Goal: Ask a question

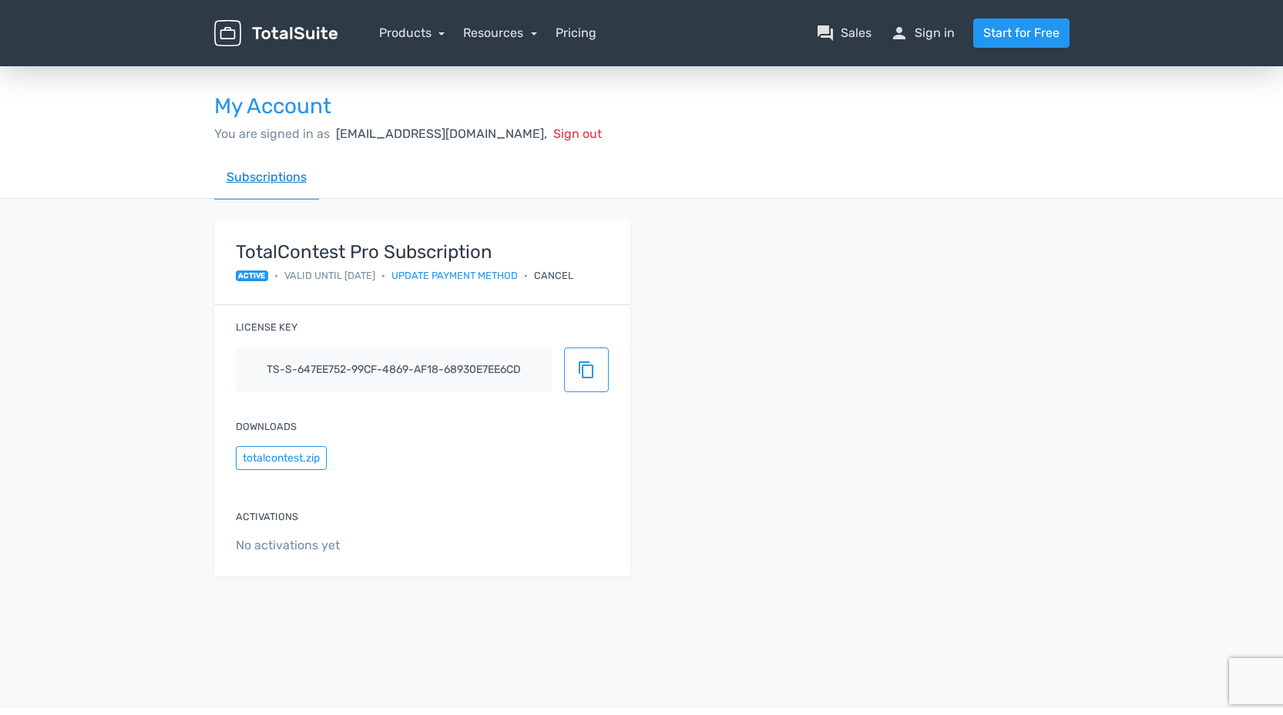
click at [290, 177] on link "Subscriptions" at bounding box center [266, 178] width 105 height 44
click at [263, 176] on link "Subscriptions" at bounding box center [266, 178] width 105 height 44
click at [270, 179] on link "Subscriptions" at bounding box center [266, 178] width 105 height 44
click at [439, 37] on link "Products" at bounding box center [412, 32] width 66 height 15
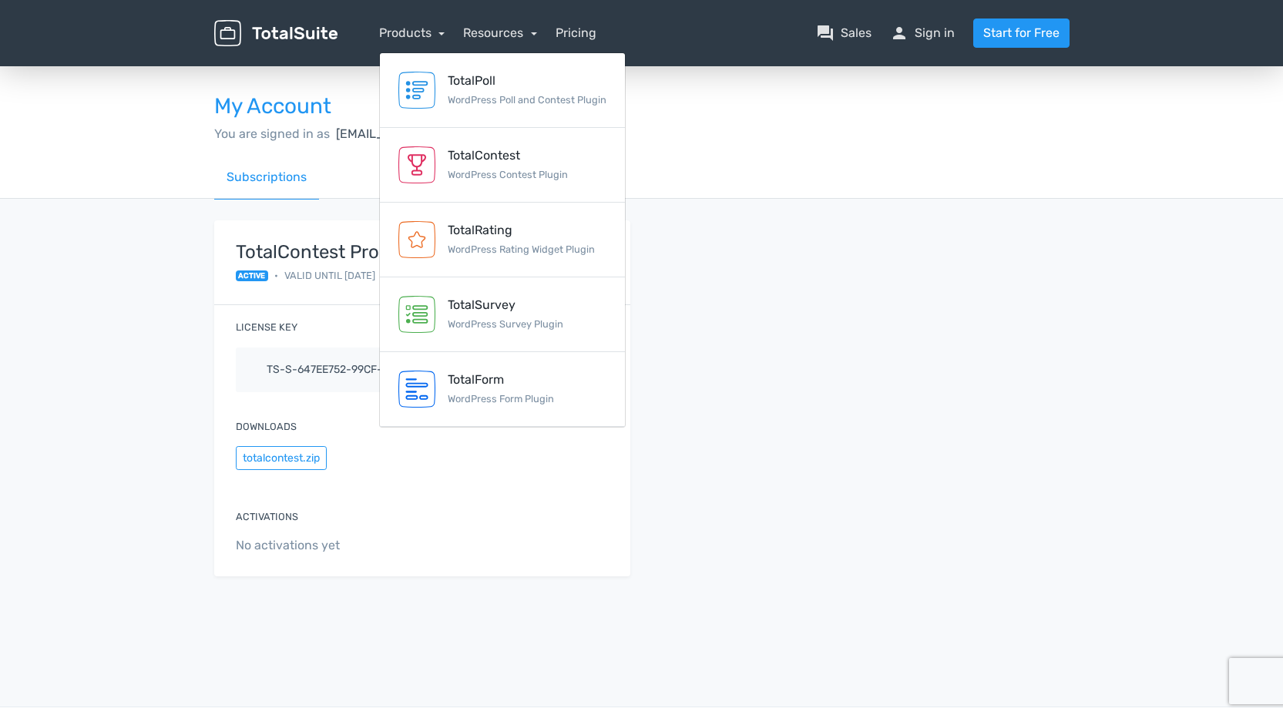
click at [808, 133] on div "You are signed in as finance@gpo.ca, Sign out" at bounding box center [641, 134] width 855 height 18
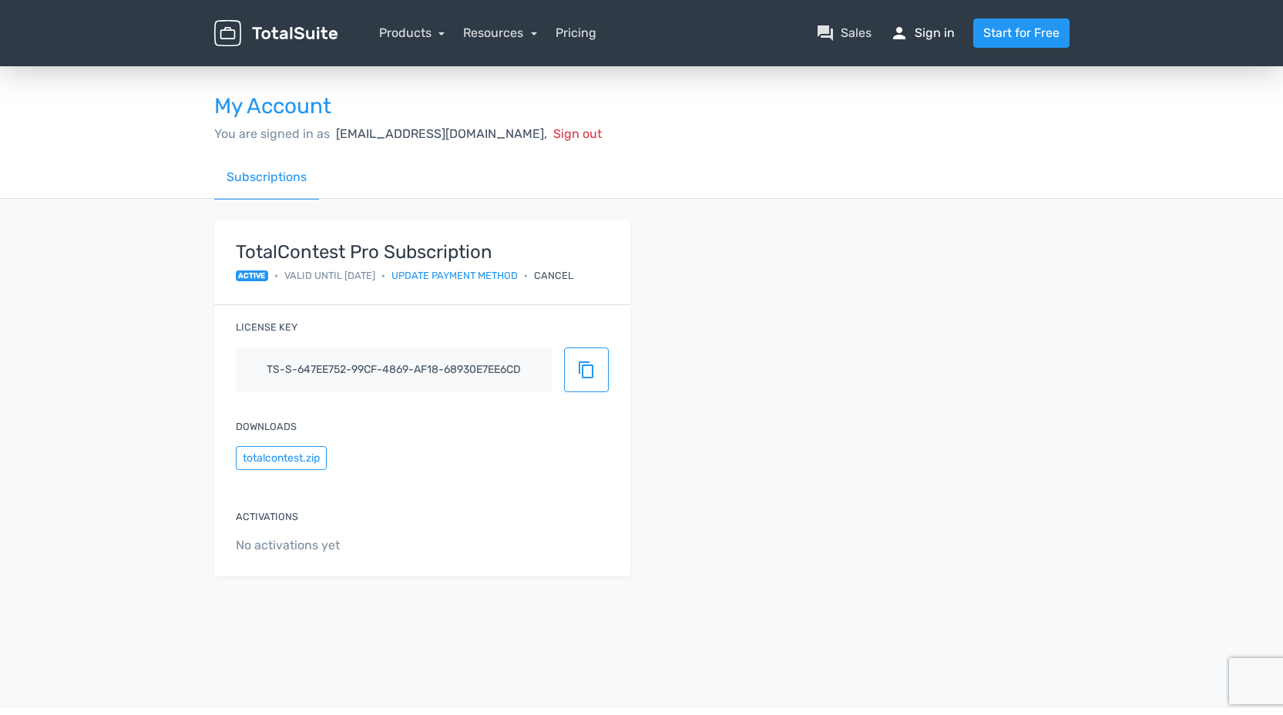
click at [900, 38] on span "person" at bounding box center [899, 33] width 18 height 18
click at [1111, 363] on div "My Account You are signed in as finance@gpo.ca, Sign out Subscriptions TotalCon…" at bounding box center [641, 339] width 1283 height 553
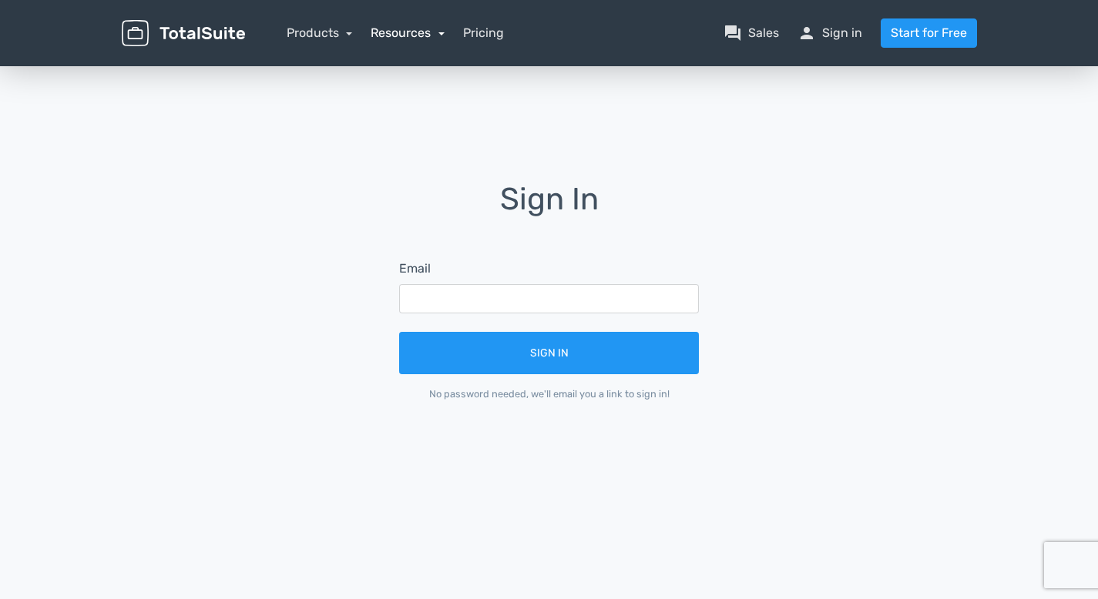
click at [443, 39] on link "Resources" at bounding box center [408, 32] width 74 height 15
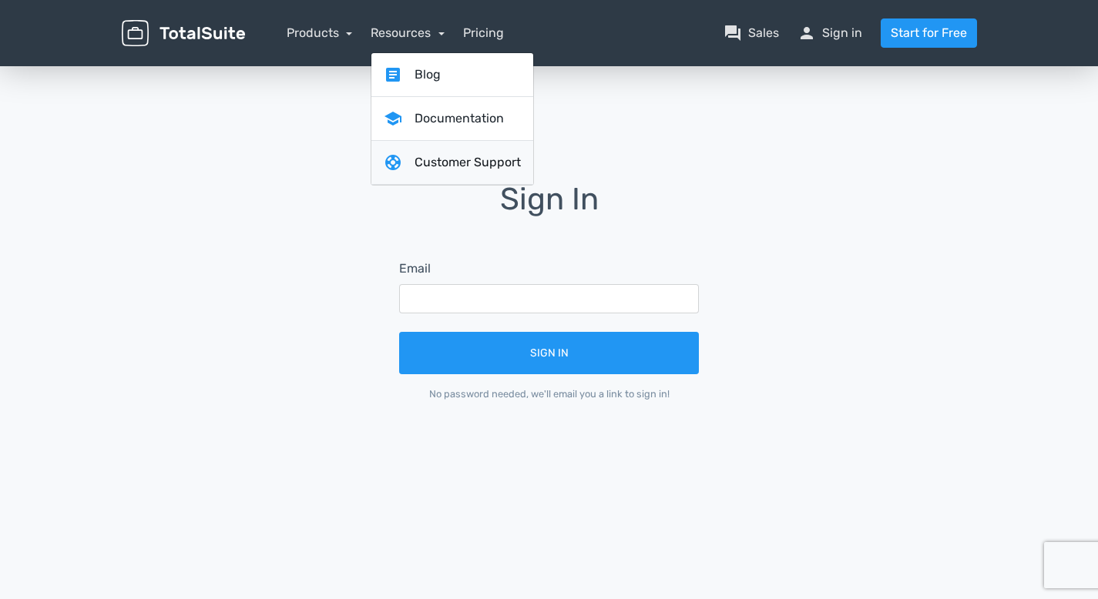
click at [441, 159] on link "support Customer Support" at bounding box center [452, 163] width 162 height 44
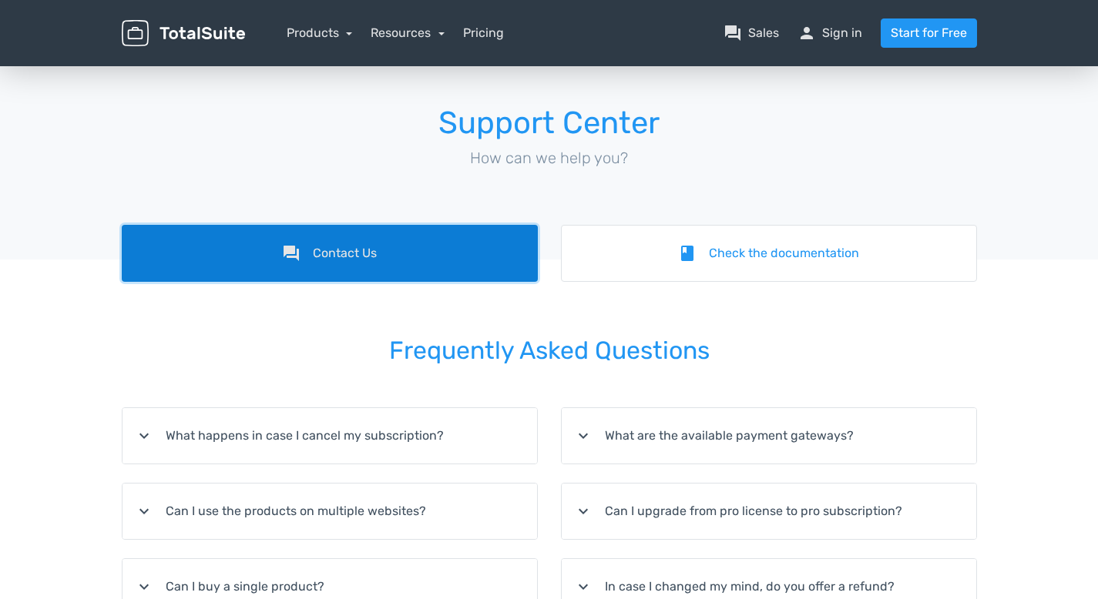
click at [377, 246] on link "forum Contact Us" at bounding box center [330, 253] width 416 height 57
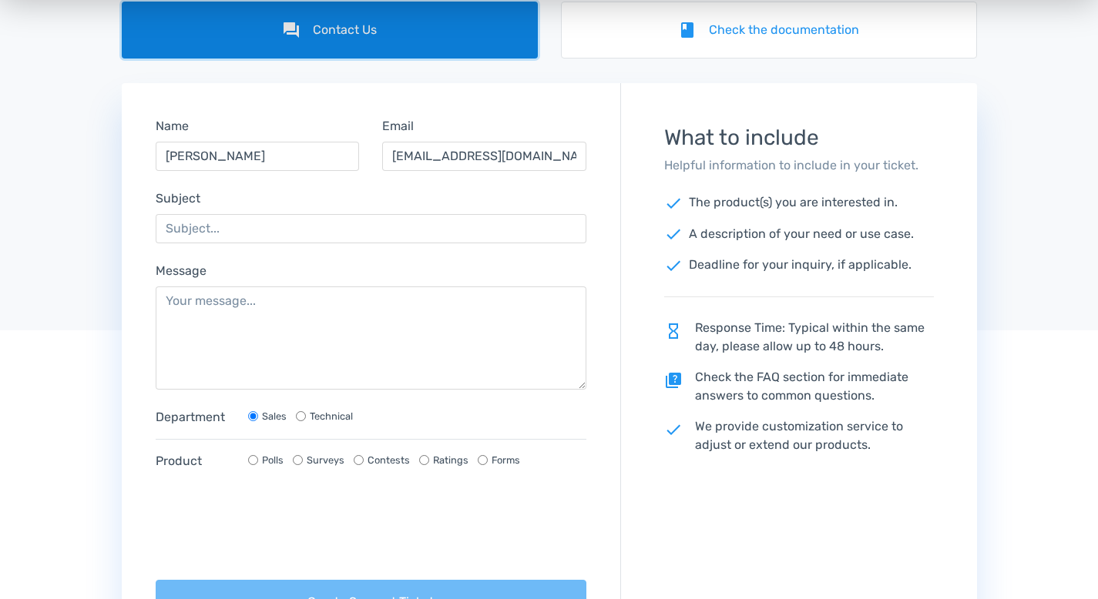
scroll to position [224, 0]
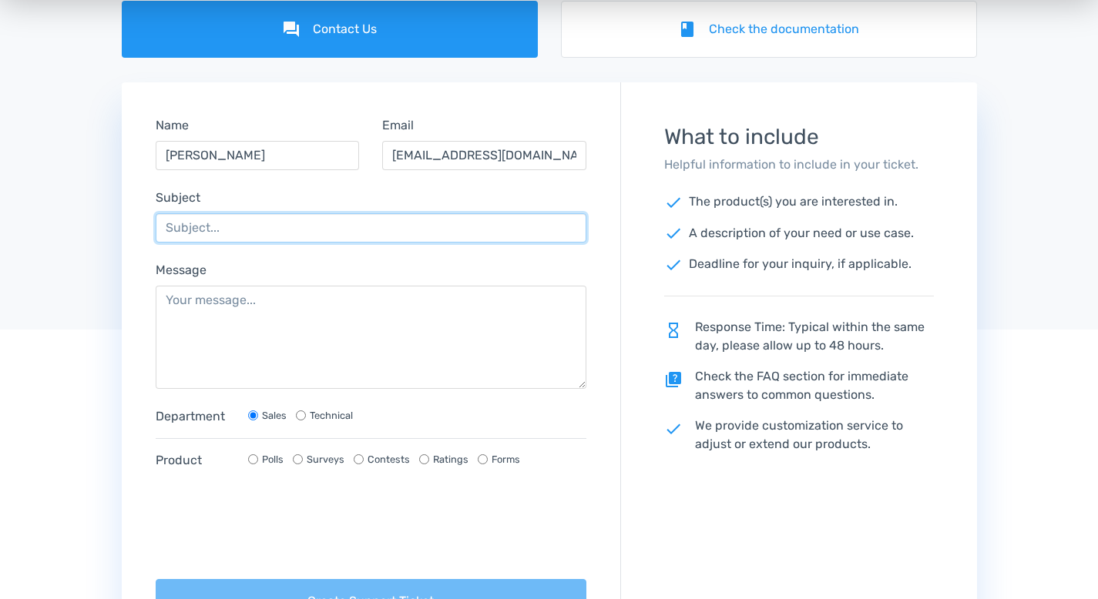
click at [233, 226] on input "Subject" at bounding box center [371, 227] width 431 height 29
type input "How to change email address?"
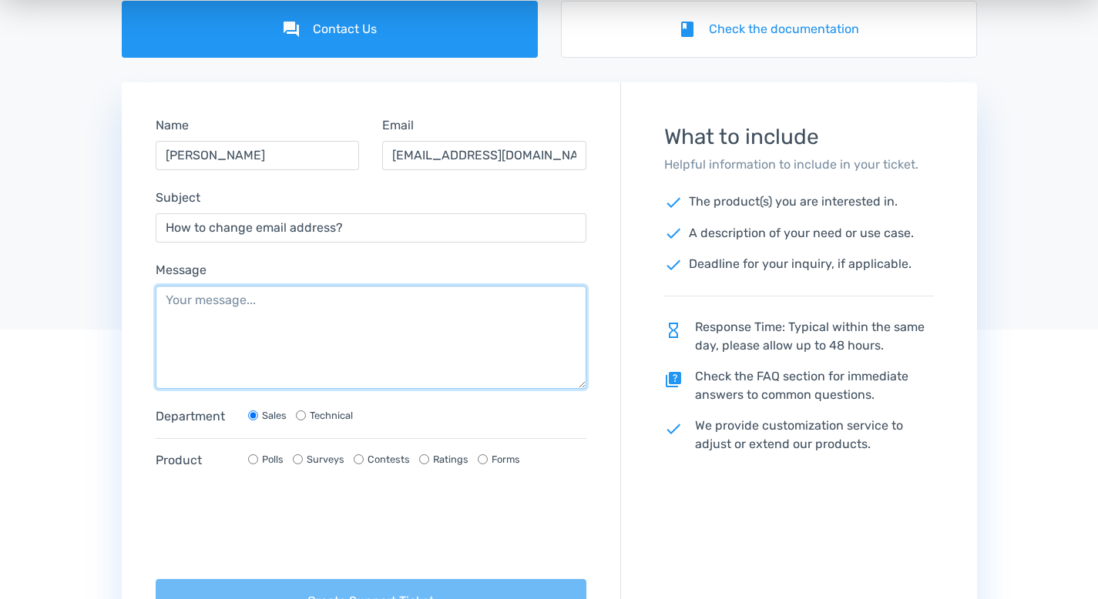
click at [240, 308] on textarea "Message" at bounding box center [371, 337] width 431 height 103
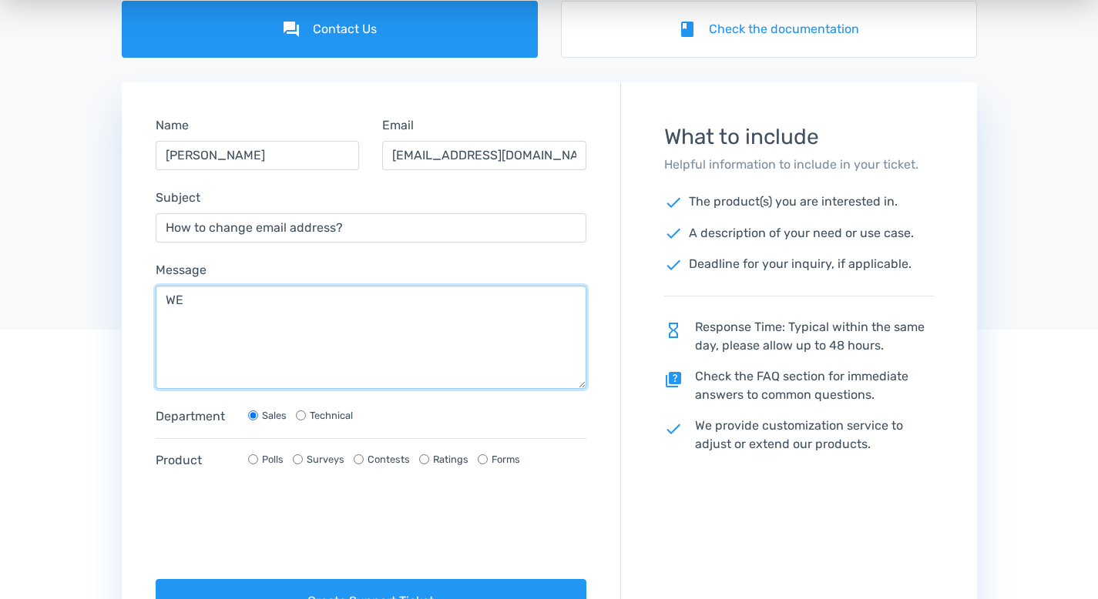
type textarea "W"
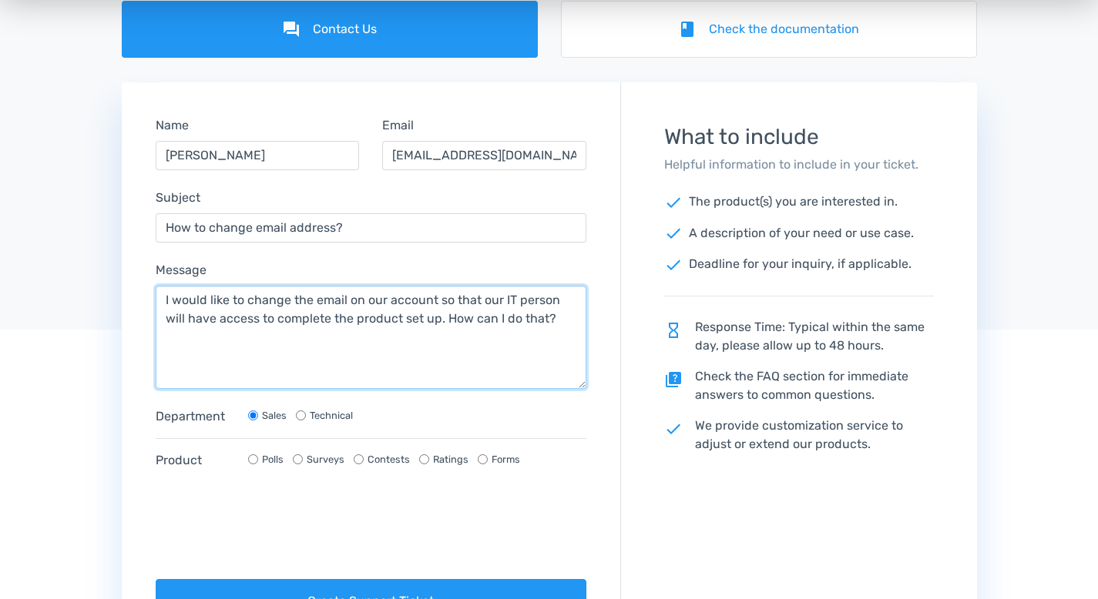
click at [243, 321] on textarea "I would like to change the email on our account so that our IT person will have…" at bounding box center [371, 337] width 431 height 103
drag, startPoint x: 239, startPoint y: 320, endPoint x: 415, endPoint y: 321, distance: 176.4
click at [415, 321] on textarea "I would like to change the email on our account so that our IT person will have…" at bounding box center [371, 337] width 431 height 103
click at [504, 301] on textarea "I would like to change the email on our account so that our IT person will have…" at bounding box center [371, 337] width 431 height 103
drag, startPoint x: 501, startPoint y: 298, endPoint x: 511, endPoint y: 296, distance: 9.5
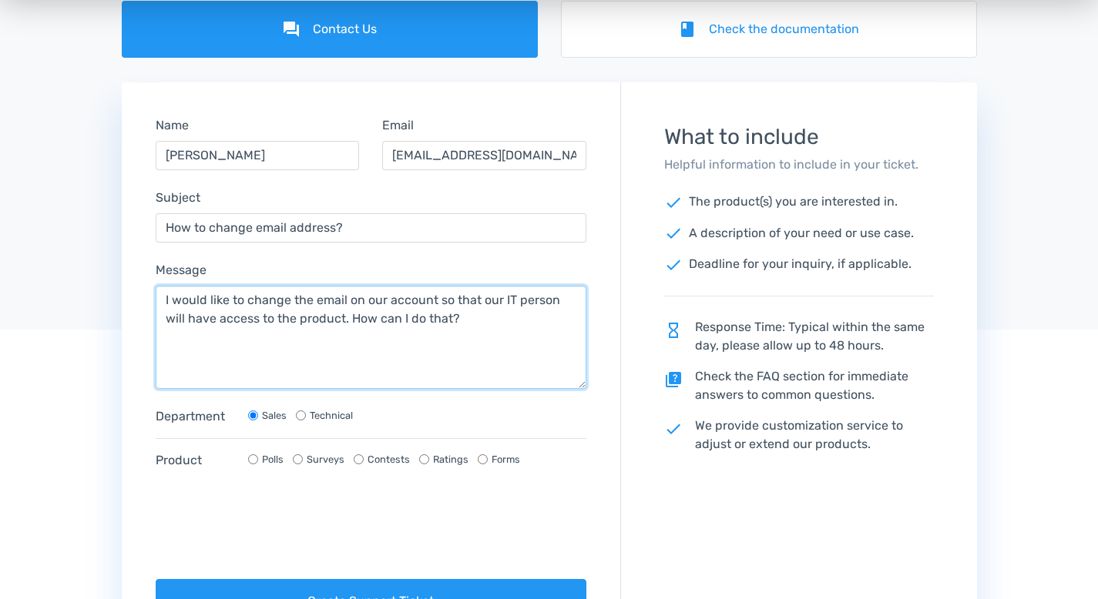
click at [511, 296] on textarea "I would like to change the email on our account so that our IT person will have…" at bounding box center [371, 337] width 431 height 103
click at [350, 319] on textarea "I would like to change the email on our account so that our tech person will ha…" at bounding box center [371, 337] width 431 height 103
type textarea "I would like to change the email on our account so that our tech person will ha…"
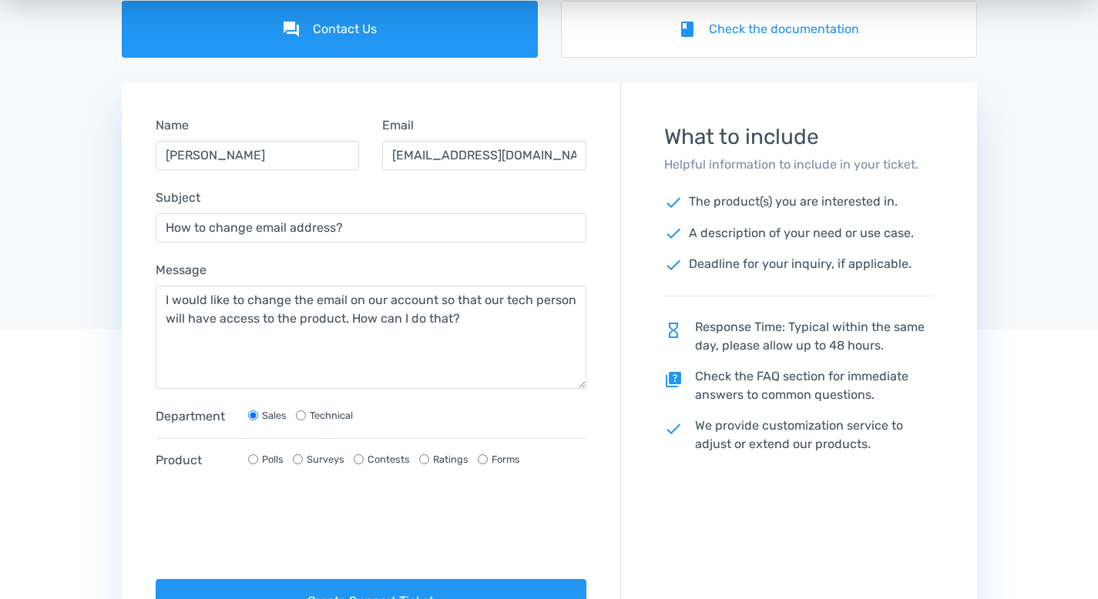
click at [300, 414] on input "Technical" at bounding box center [301, 416] width 10 height 10
radio input "true"
radio input "false"
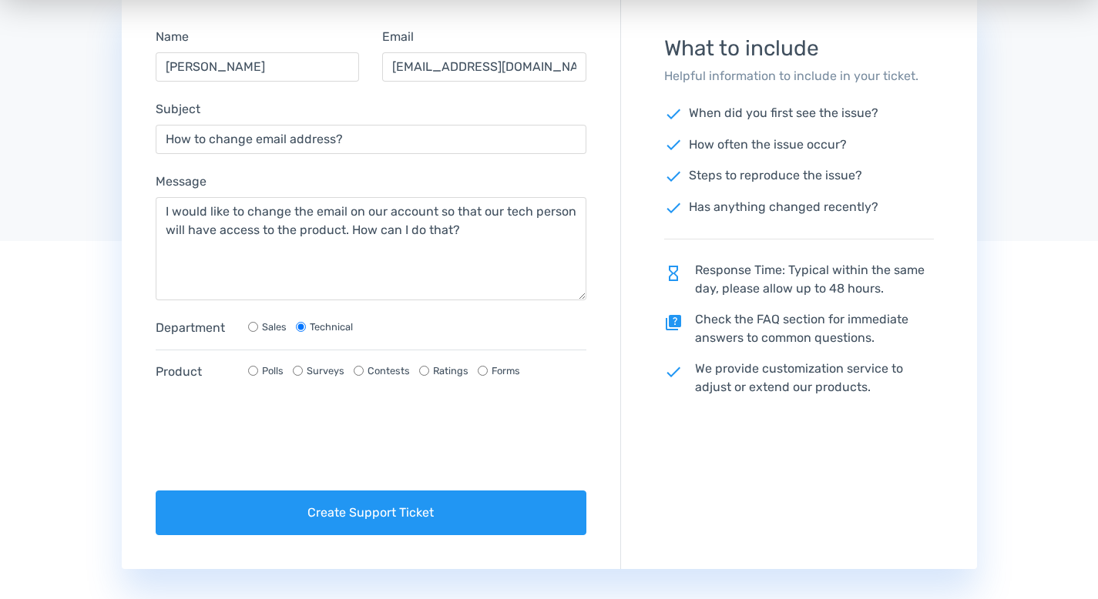
scroll to position [434, 0]
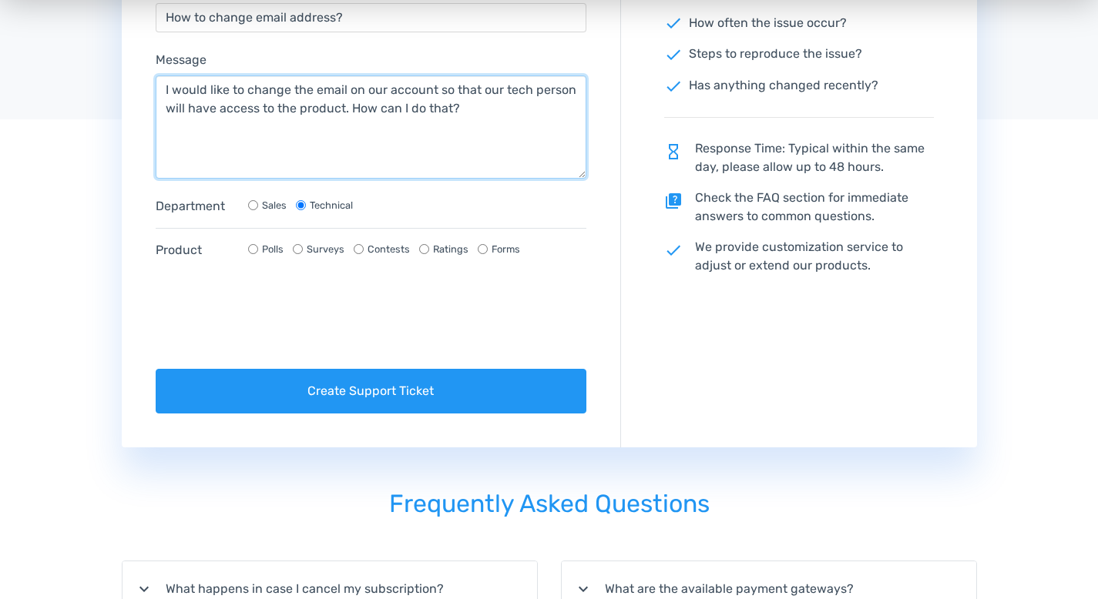
click at [343, 109] on textarea "I would like to change the email on our account so that our tech person will ha…" at bounding box center [371, 126] width 431 height 103
drag, startPoint x: 274, startPoint y: 110, endPoint x: 293, endPoint y: 106, distance: 19.1
click at [293, 106] on textarea "I would like to change the email on our account so that our tech person will ha…" at bounding box center [371, 126] width 431 height 103
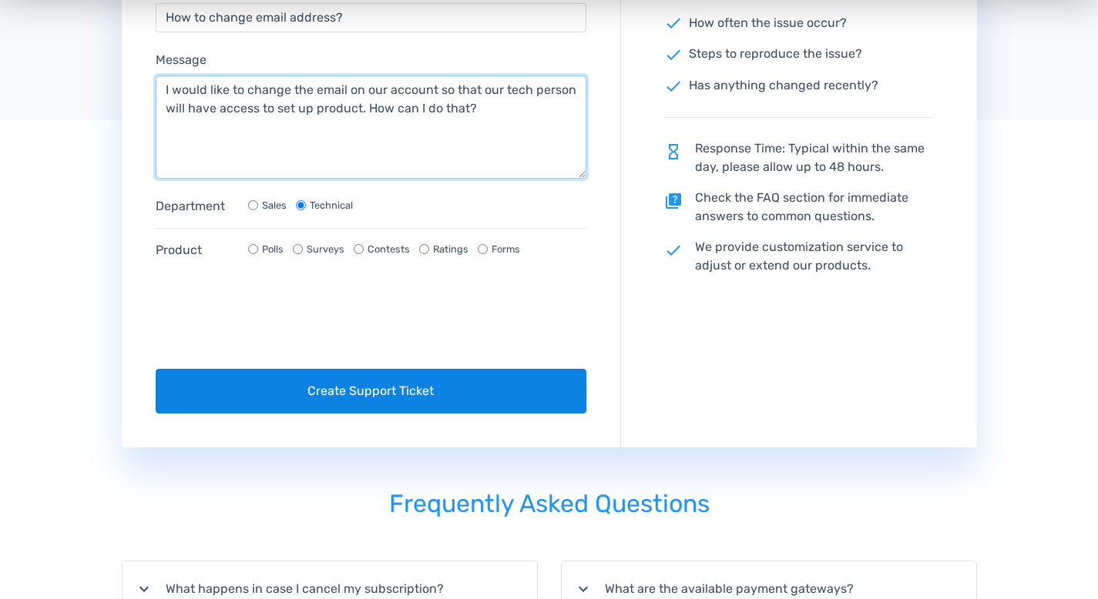
type textarea "I would like to change the email on our account so that our tech person will ha…"
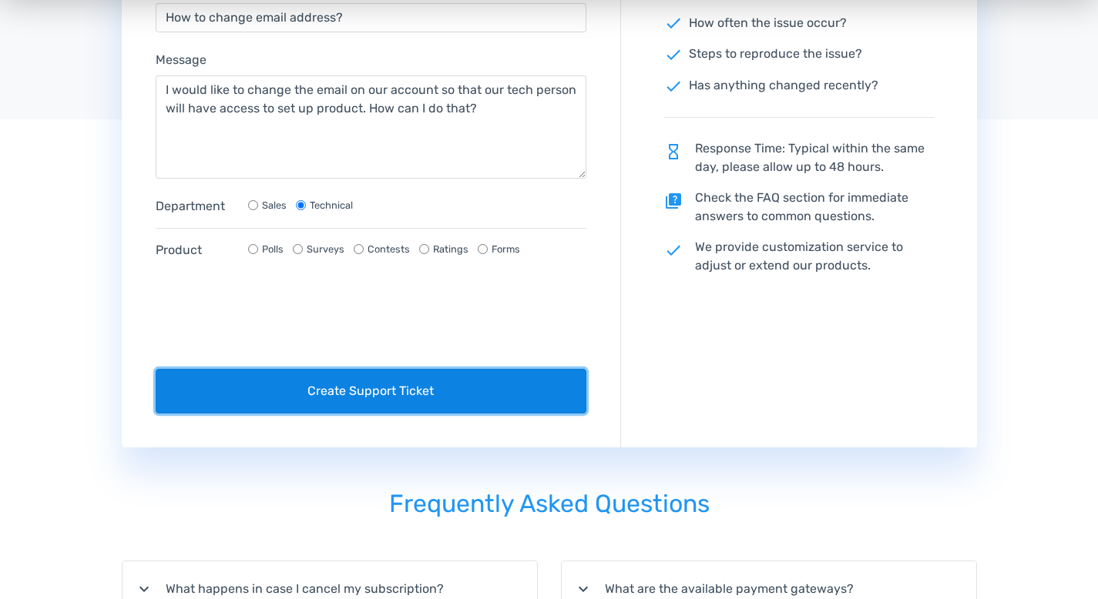
click at [351, 394] on button "Create Support Ticket" at bounding box center [371, 391] width 431 height 45
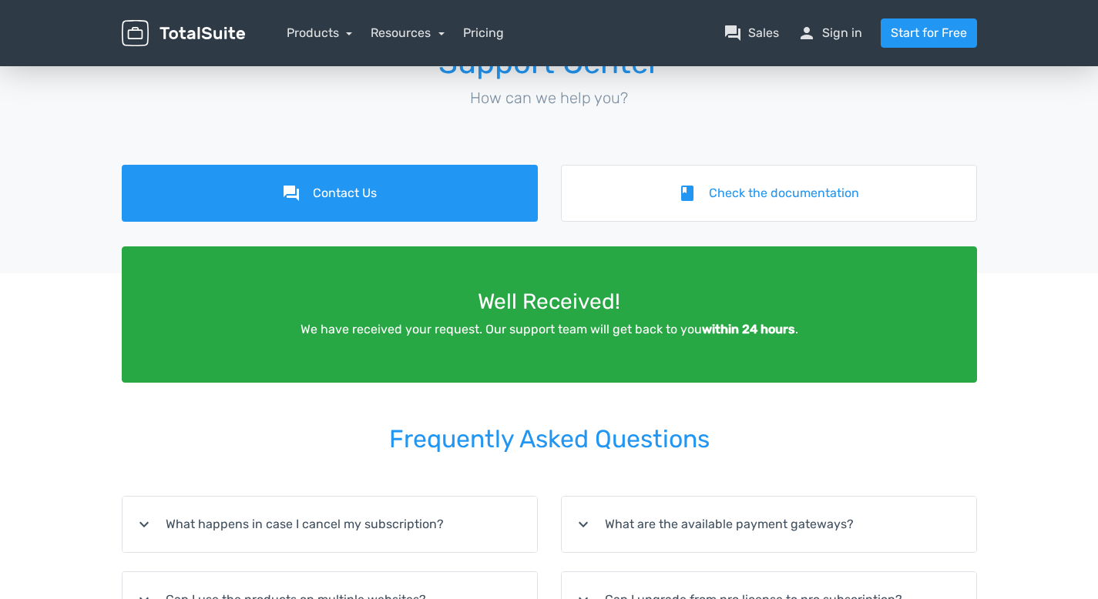
scroll to position [0, 0]
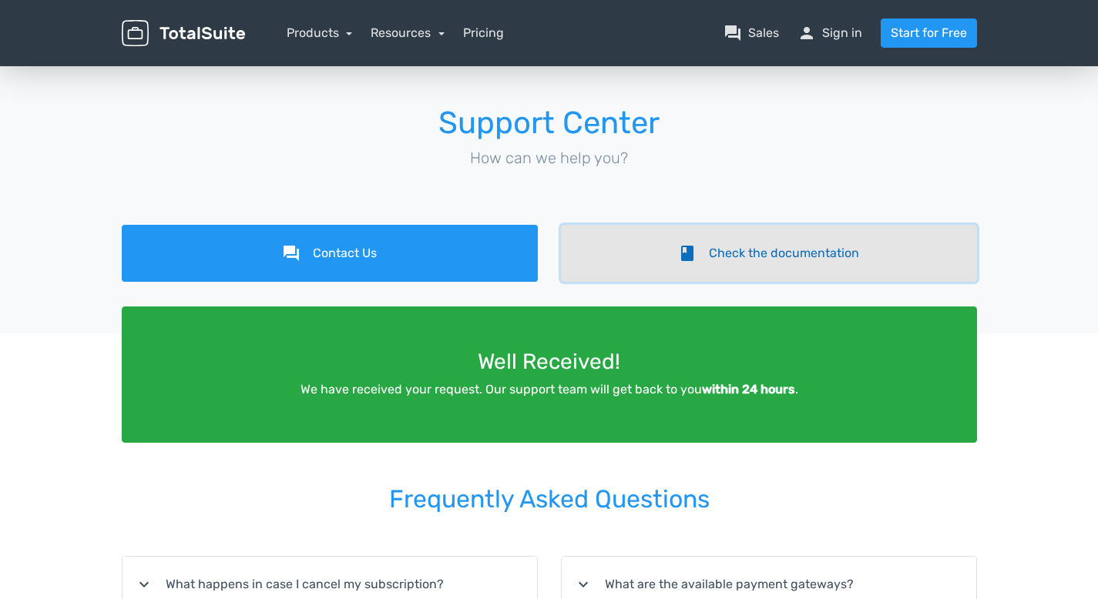
click at [827, 255] on link "book Check the documentation" at bounding box center [769, 253] width 416 height 57
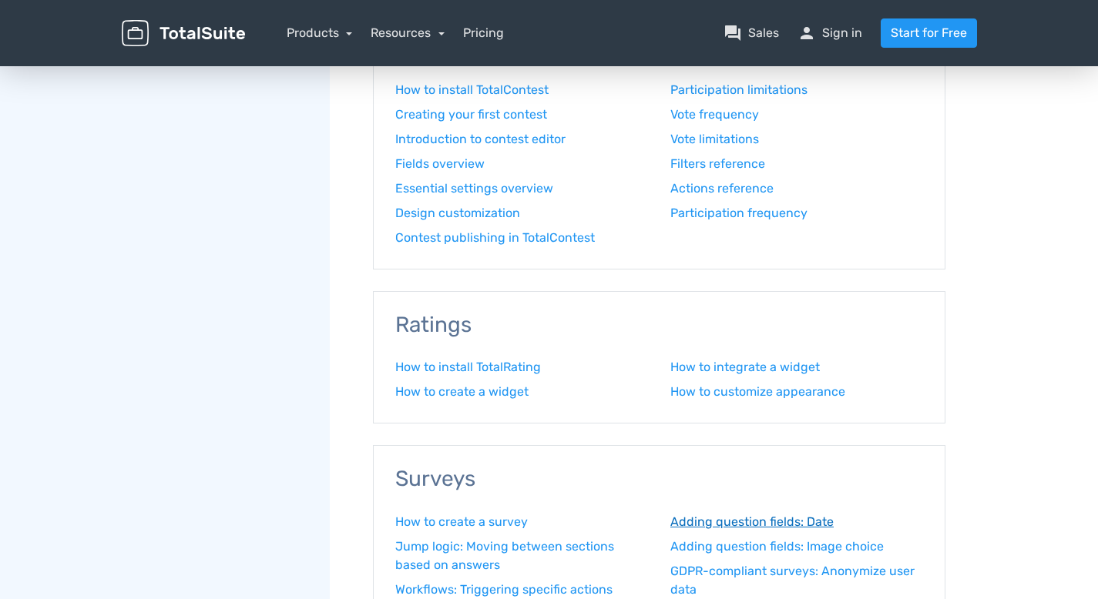
scroll to position [796, 0]
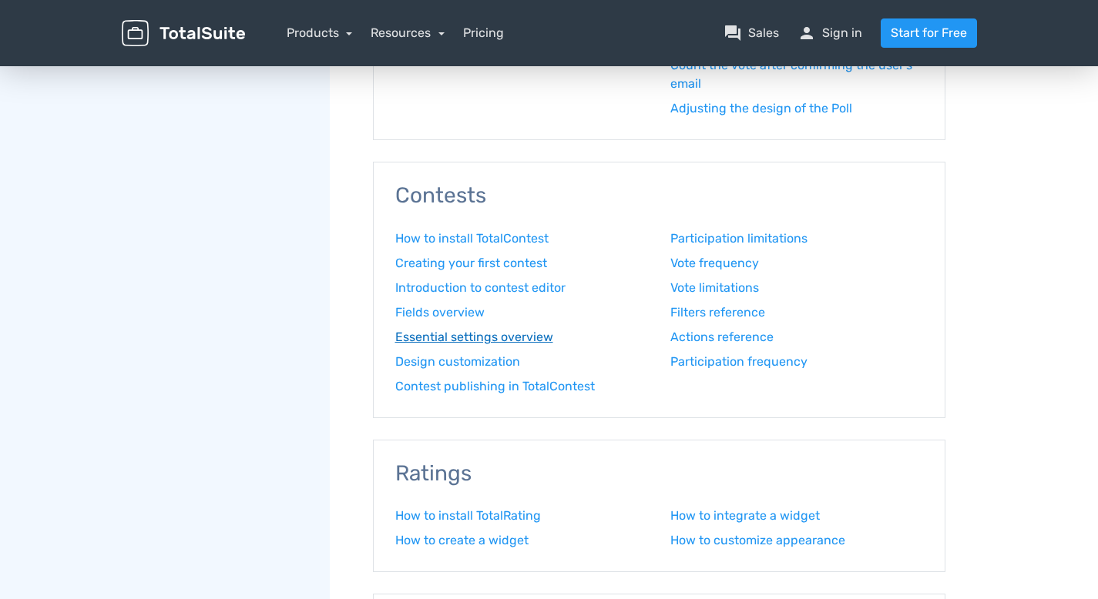
click at [515, 337] on link "Essential settings overview" at bounding box center [521, 337] width 253 height 18
